Goal: Task Accomplishment & Management: Manage account settings

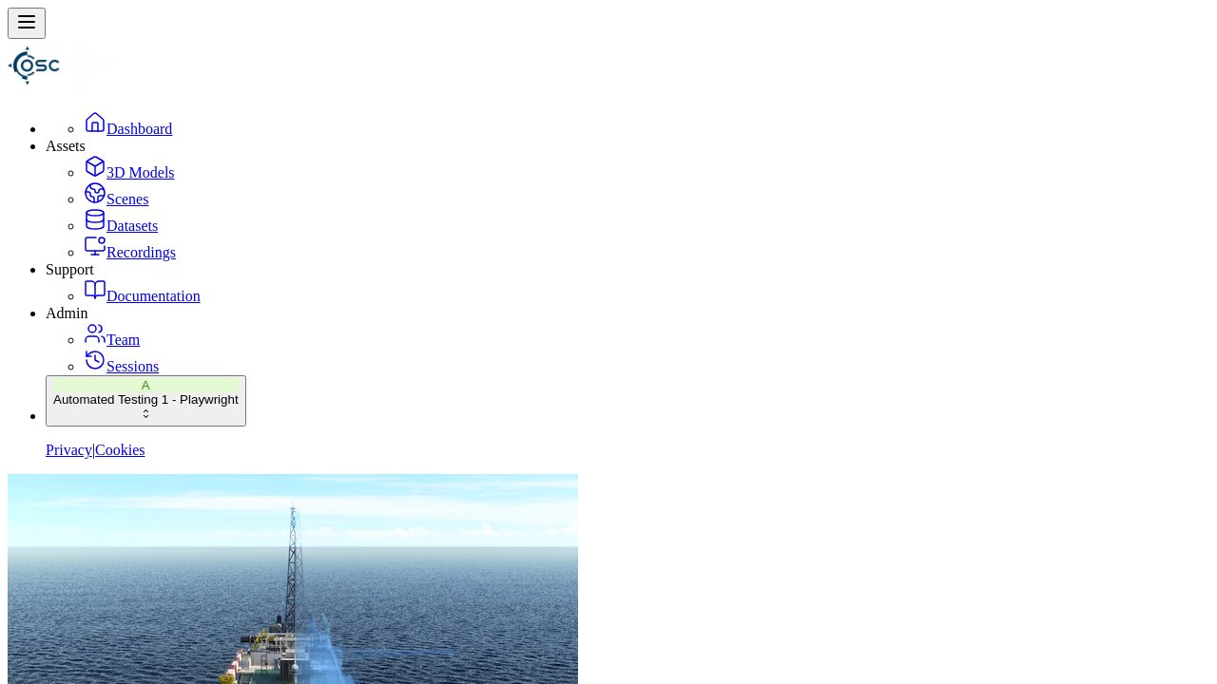
drag, startPoint x: 103, startPoint y: 298, endPoint x: 116, endPoint y: 298, distance: 13.3
click at [103, 234] on link "Datasets" at bounding box center [121, 226] width 74 height 16
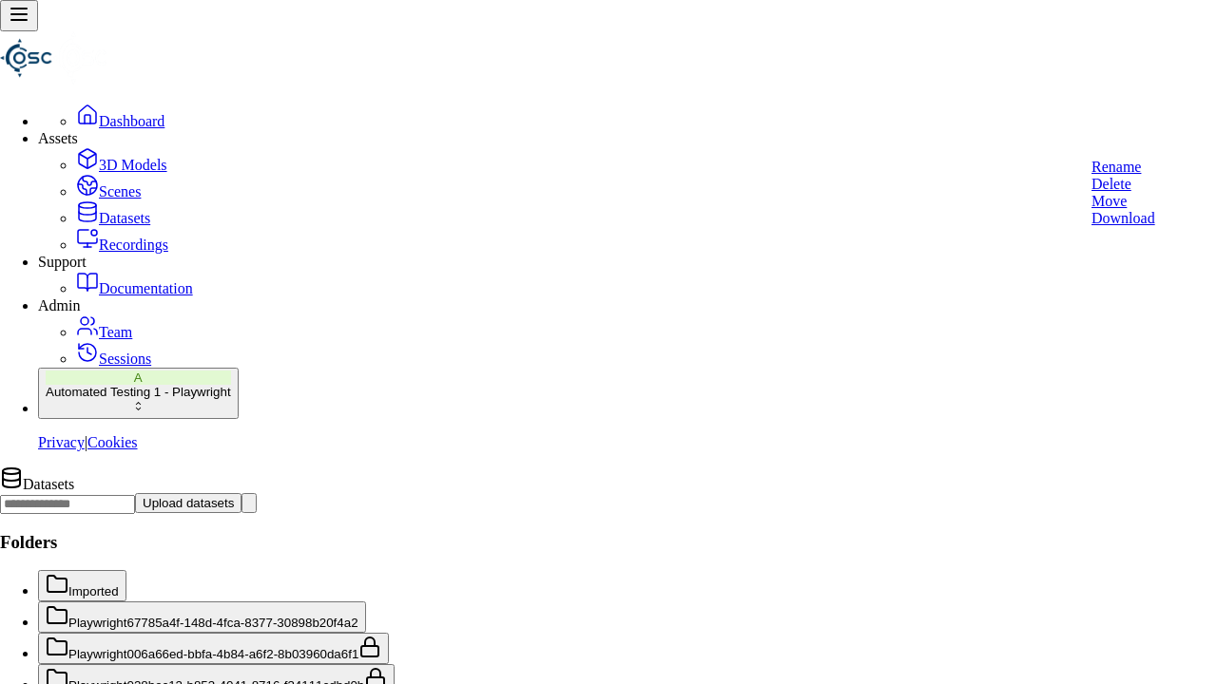
click at [1154, 193] on div "Delete" at bounding box center [1123, 184] width 64 height 17
